Goal: Information Seeking & Learning: Learn about a topic

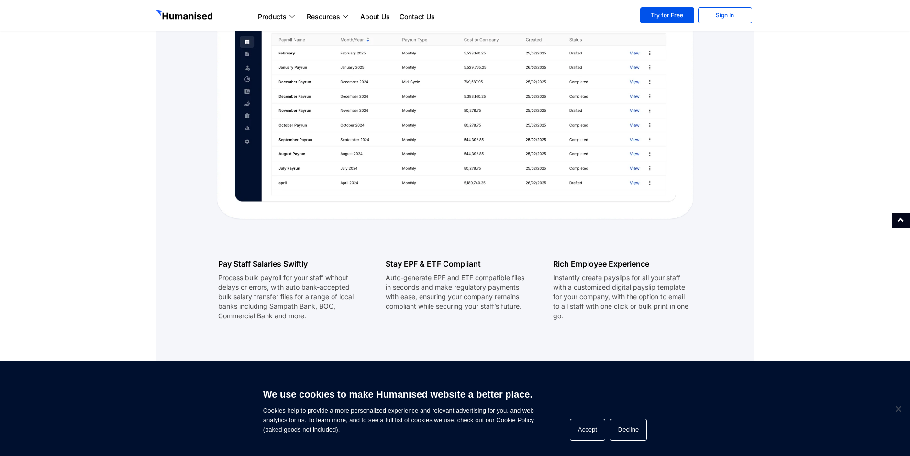
scroll to position [574, 0]
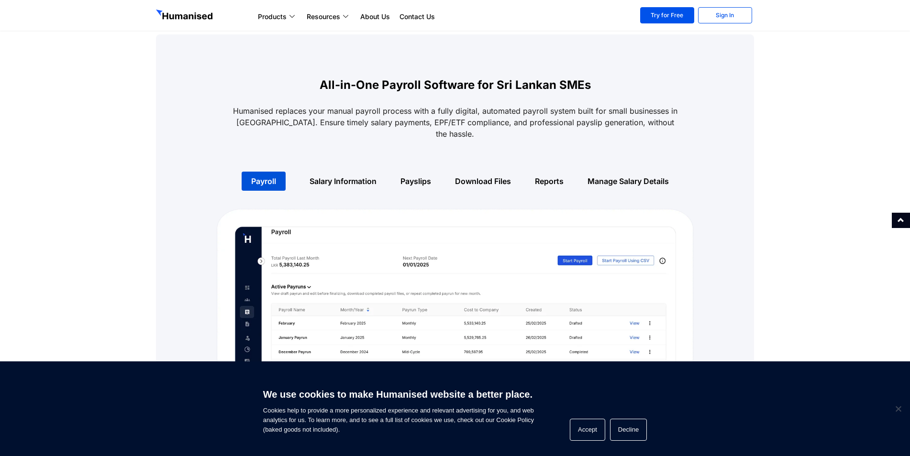
click at [321, 166] on div "Salary Information" at bounding box center [342, 181] width 91 height 31
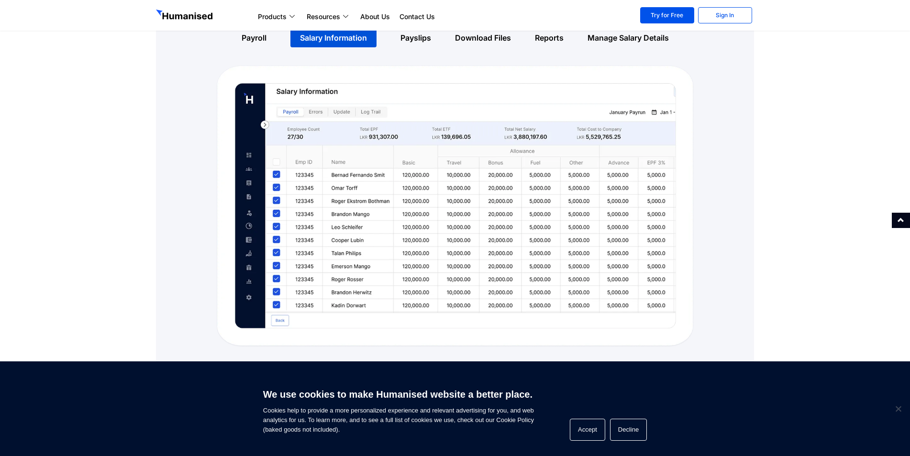
scroll to position [670, 0]
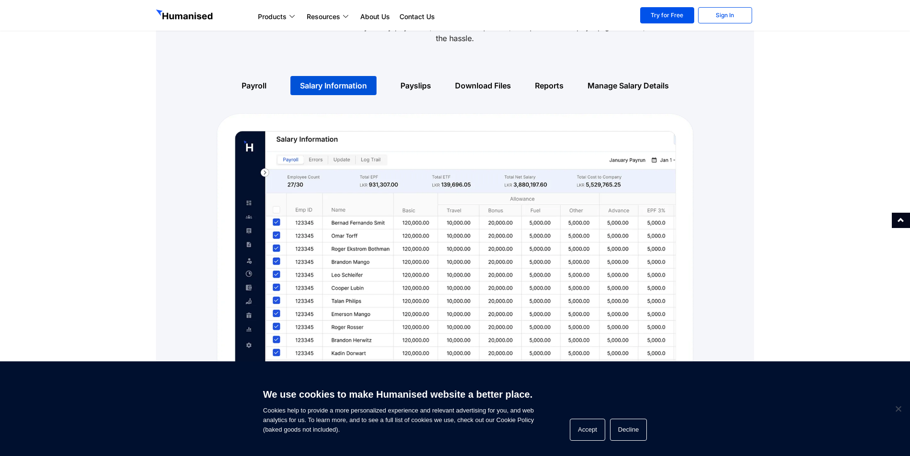
click at [427, 85] on div "Payslips" at bounding box center [415, 85] width 55 height 31
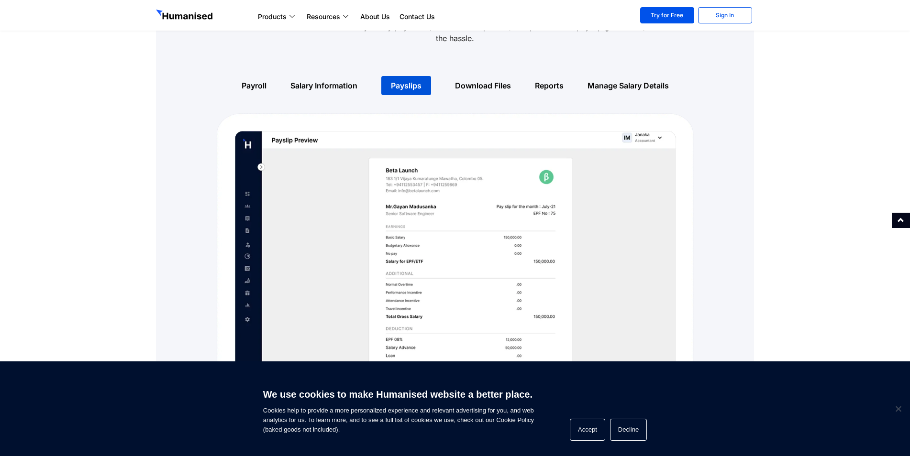
click at [468, 81] on link "Download Files" at bounding box center [483, 86] width 56 height 10
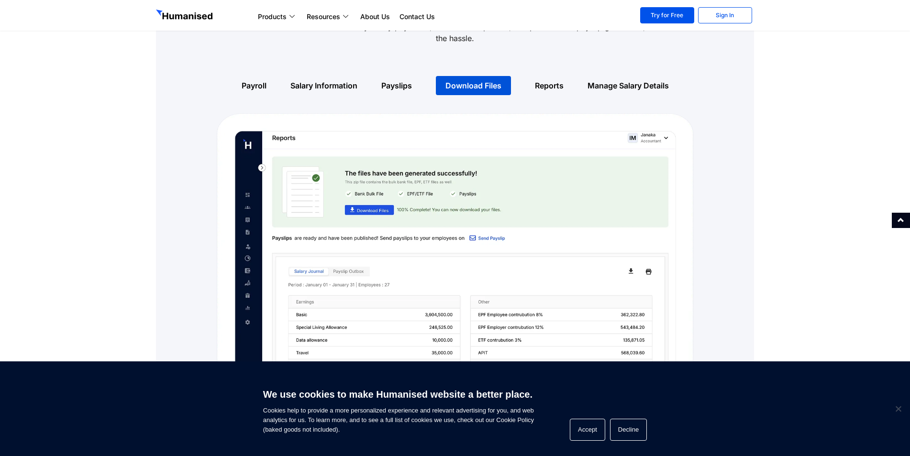
click at [560, 81] on link "Reports" at bounding box center [549, 86] width 29 height 10
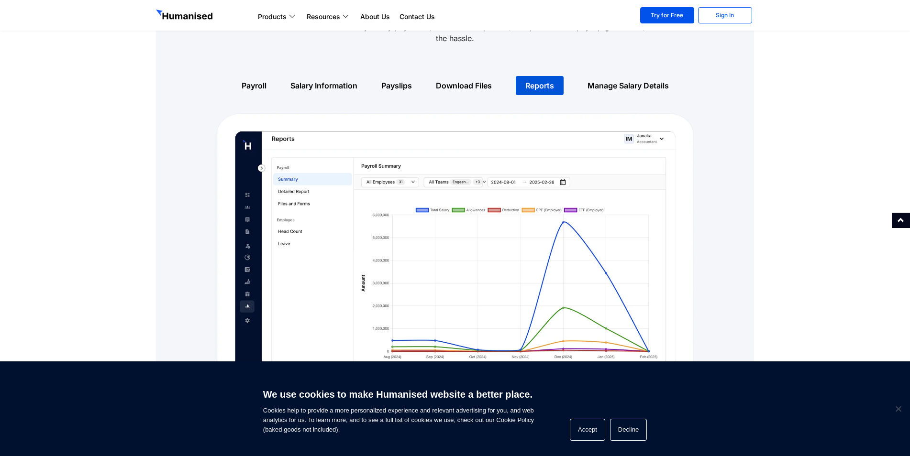
click at [614, 81] on link "Manage Salary Details" at bounding box center [627, 86] width 81 height 10
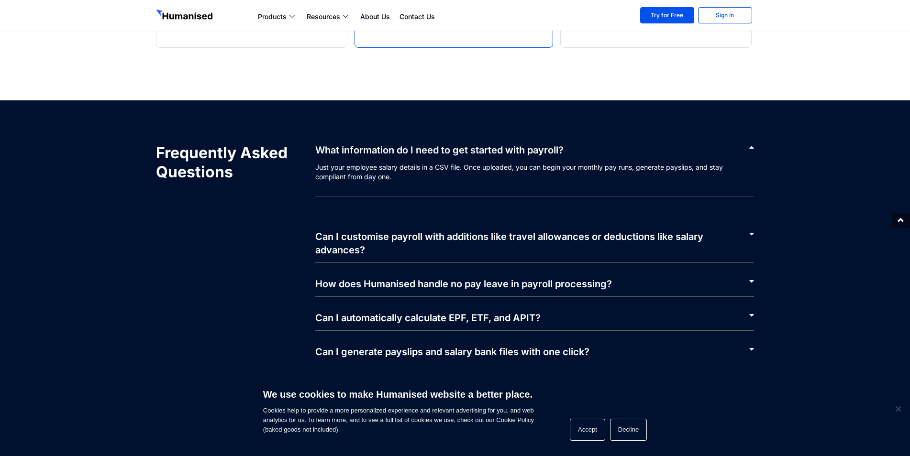
scroll to position [1913, 0]
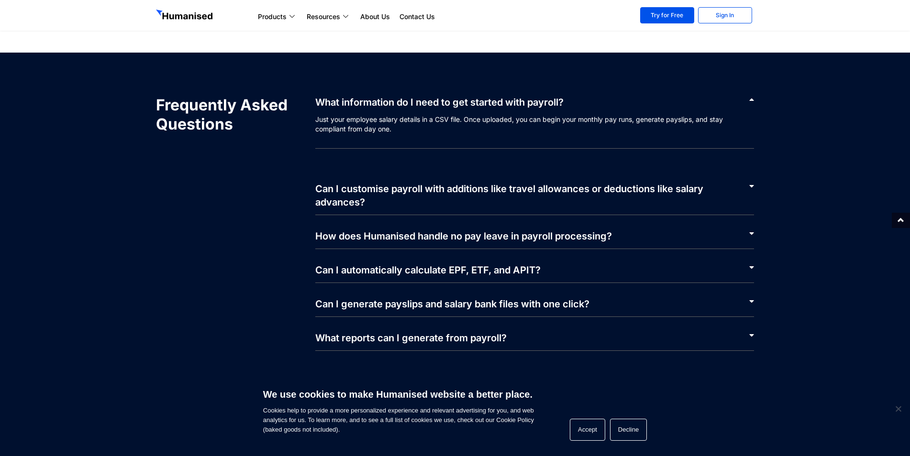
click at [570, 259] on div "Can I automatically calculate EPF, ETF, and APIT?" at bounding box center [534, 266] width 439 height 34
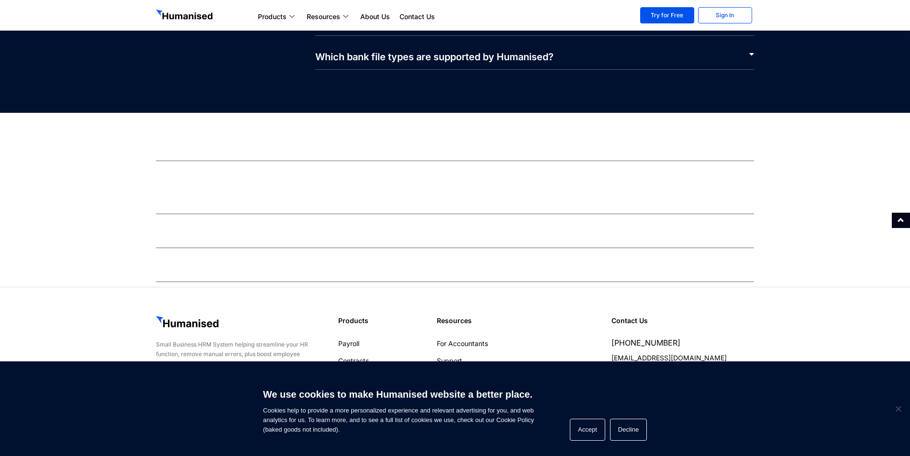
scroll to position [2078, 0]
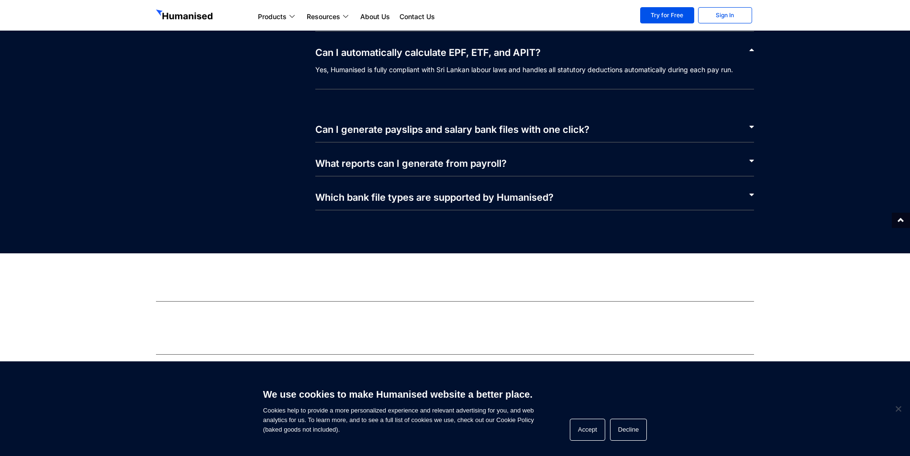
click at [514, 192] on link "Which bank file types are supported by Humanised?" at bounding box center [434, 197] width 238 height 11
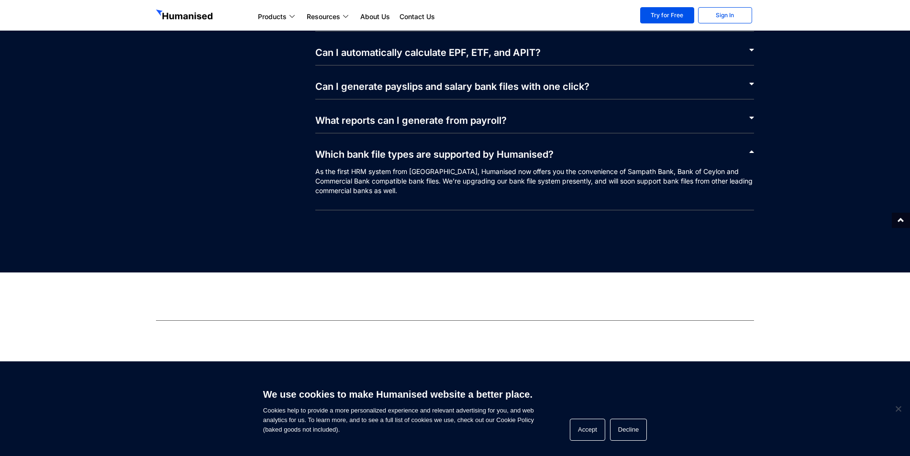
click at [526, 99] on div "What reports can I generate from payroll?" at bounding box center [534, 116] width 439 height 34
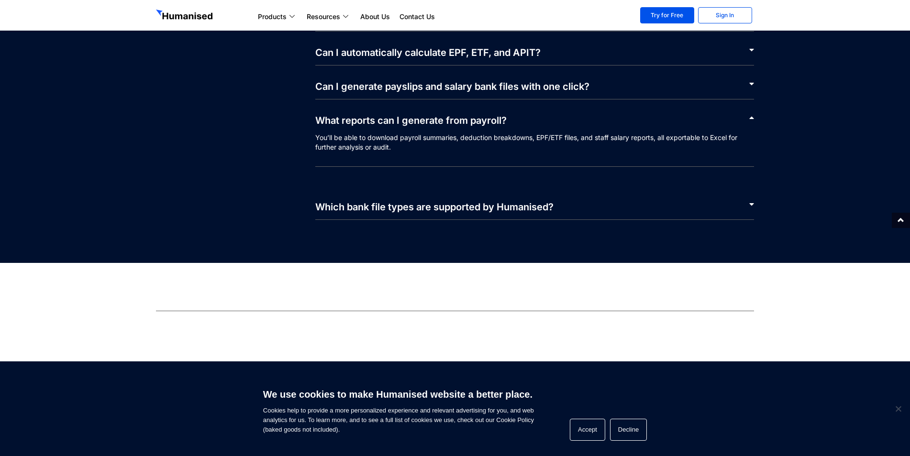
click at [526, 81] on link "Can I generate payslips and salary bank files with one click?" at bounding box center [452, 86] width 274 height 11
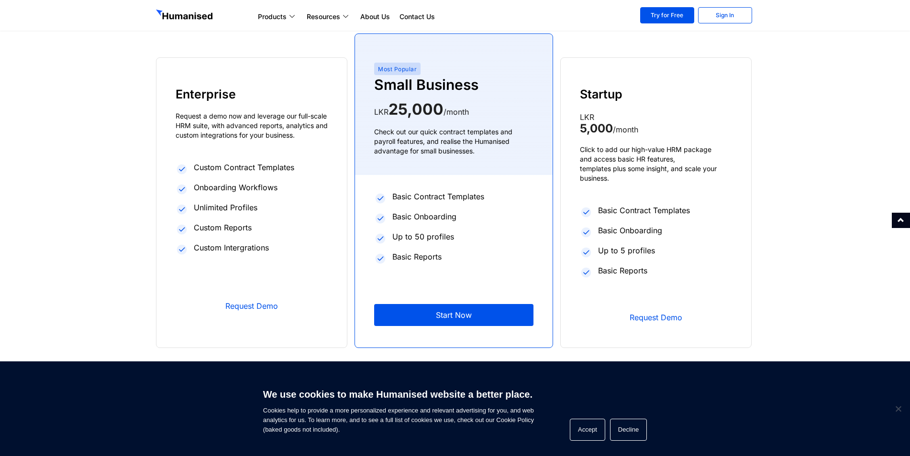
scroll to position [1619, 0]
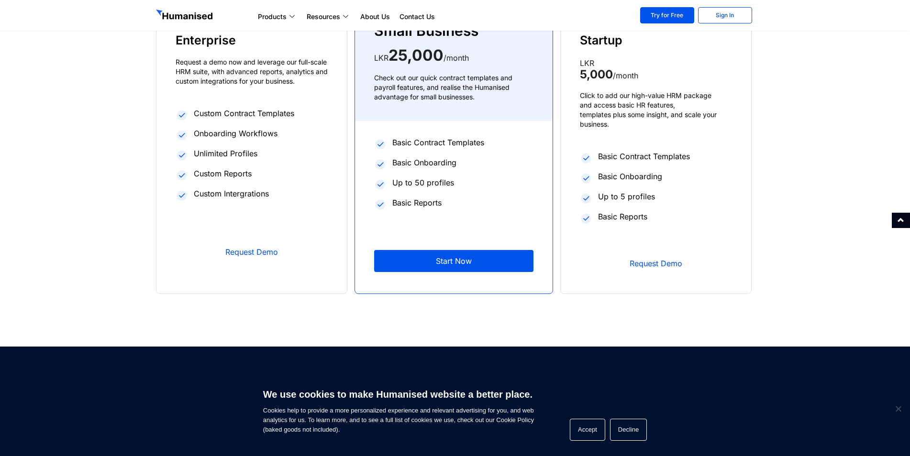
click at [444, 255] on link "Start Now" at bounding box center [453, 261] width 159 height 22
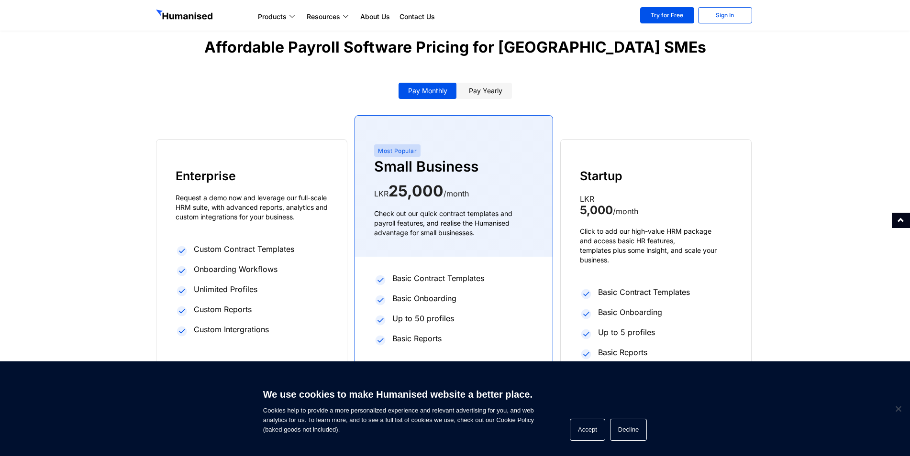
scroll to position [1571, 0]
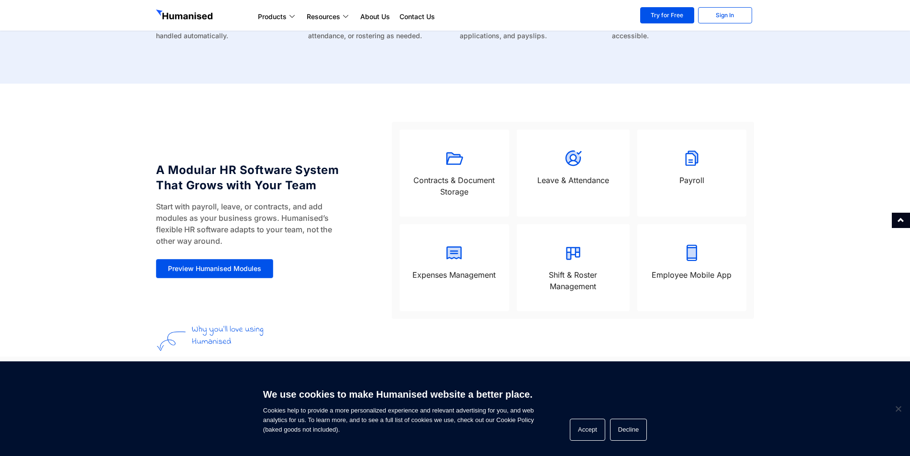
scroll to position [813, 0]
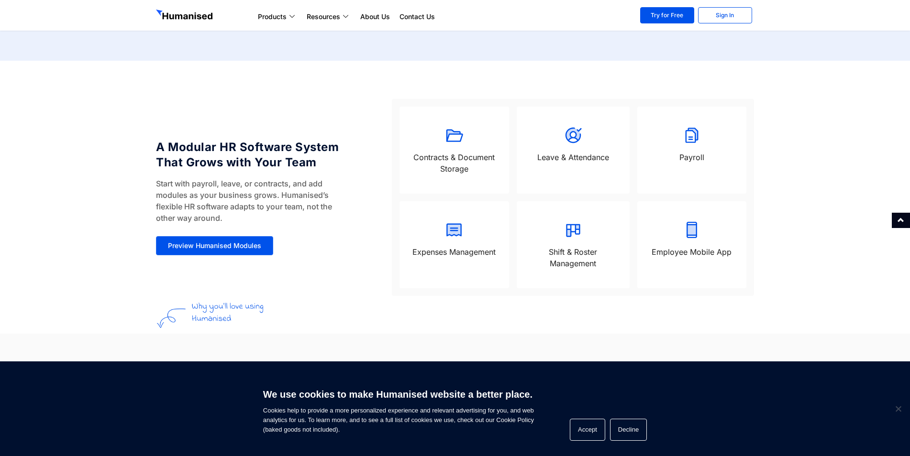
click at [691, 150] on div "Payroll" at bounding box center [691, 150] width 109 height 87
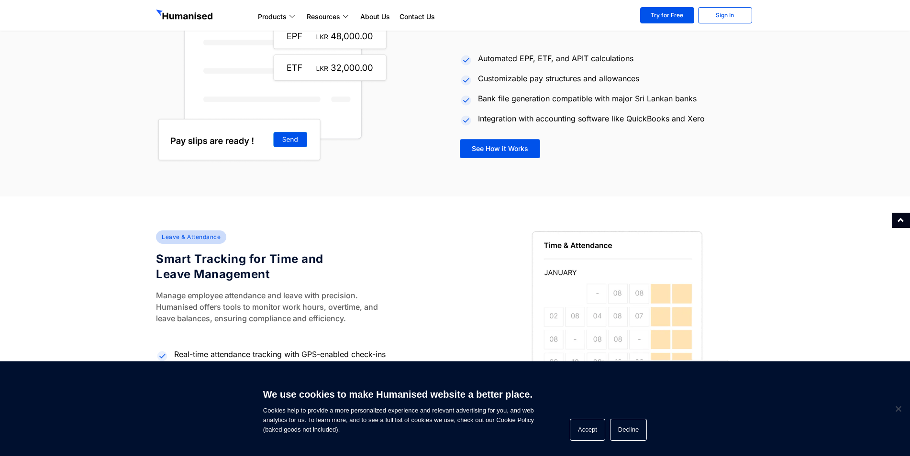
scroll to position [1148, 0]
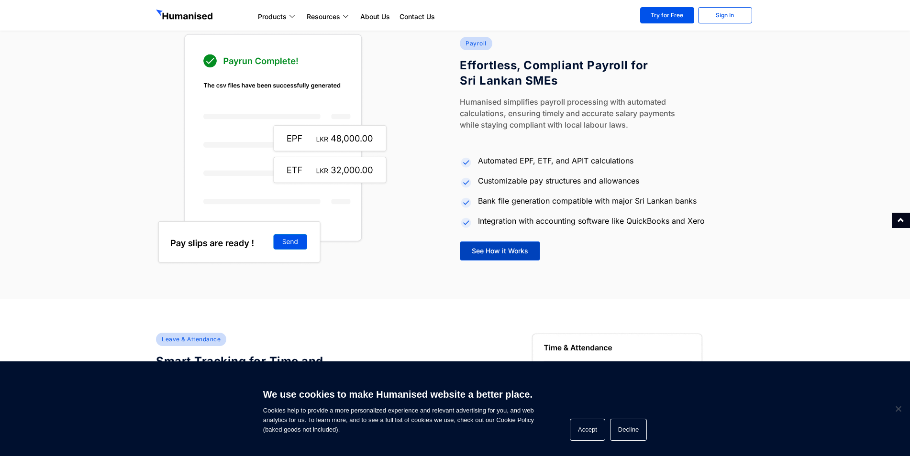
click at [491, 257] on link "See How it Works" at bounding box center [500, 251] width 80 height 19
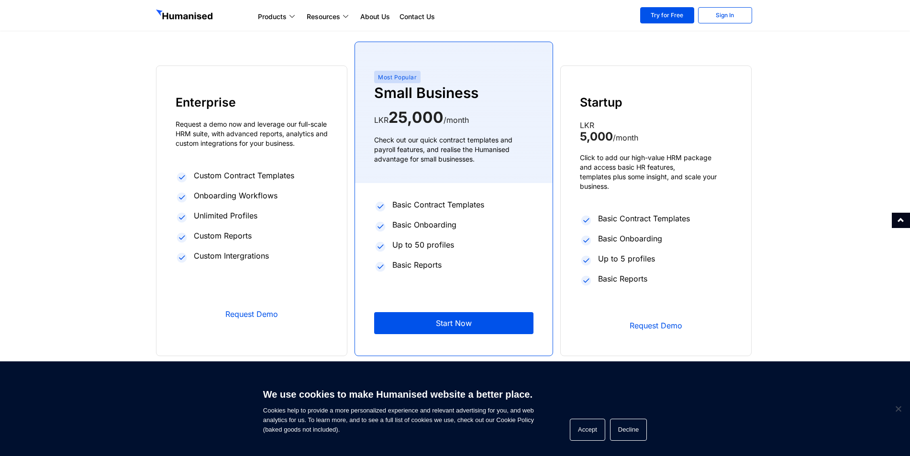
scroll to position [1530, 0]
